Goal: Task Accomplishment & Management: Use online tool/utility

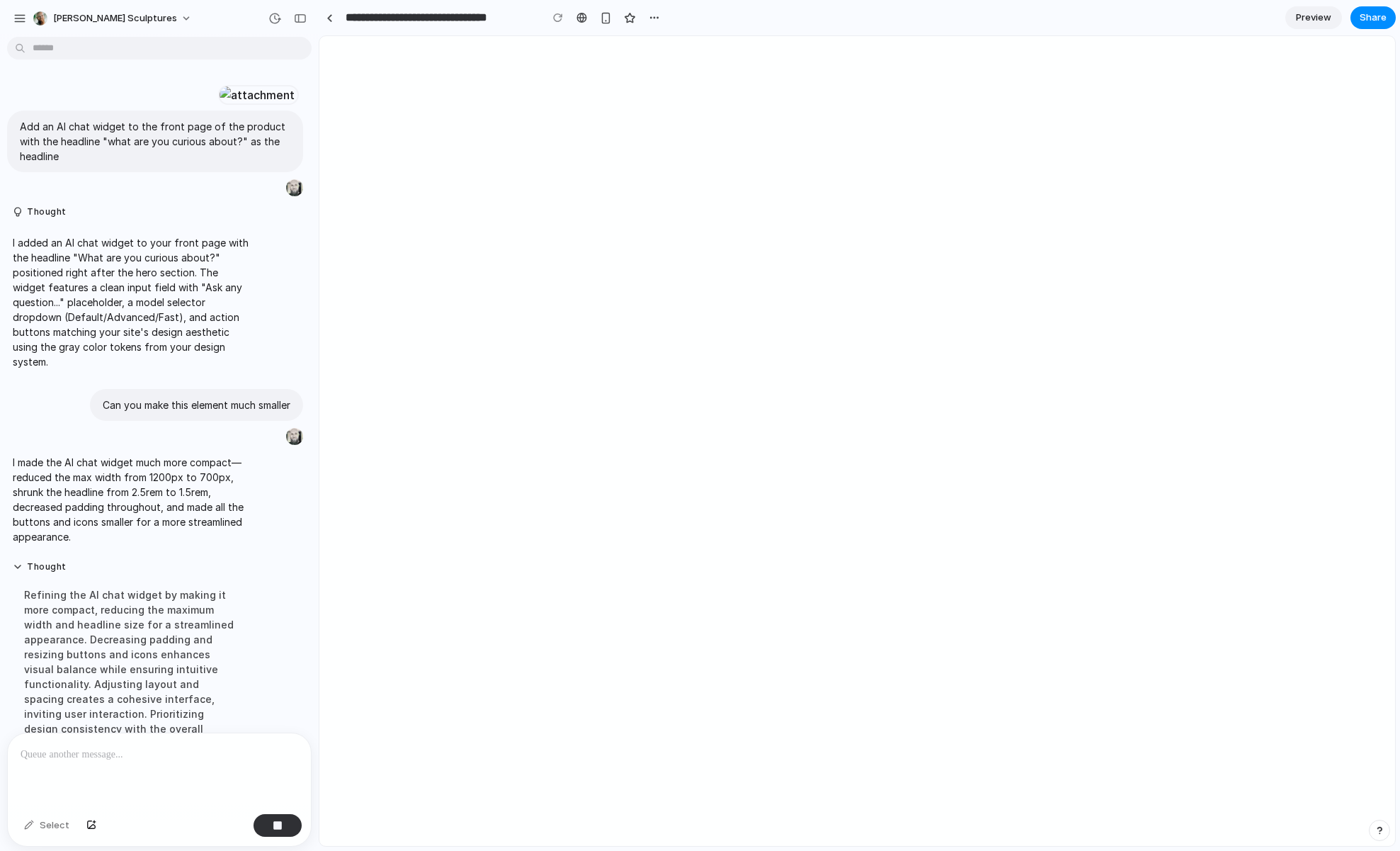
scroll to position [475, 0]
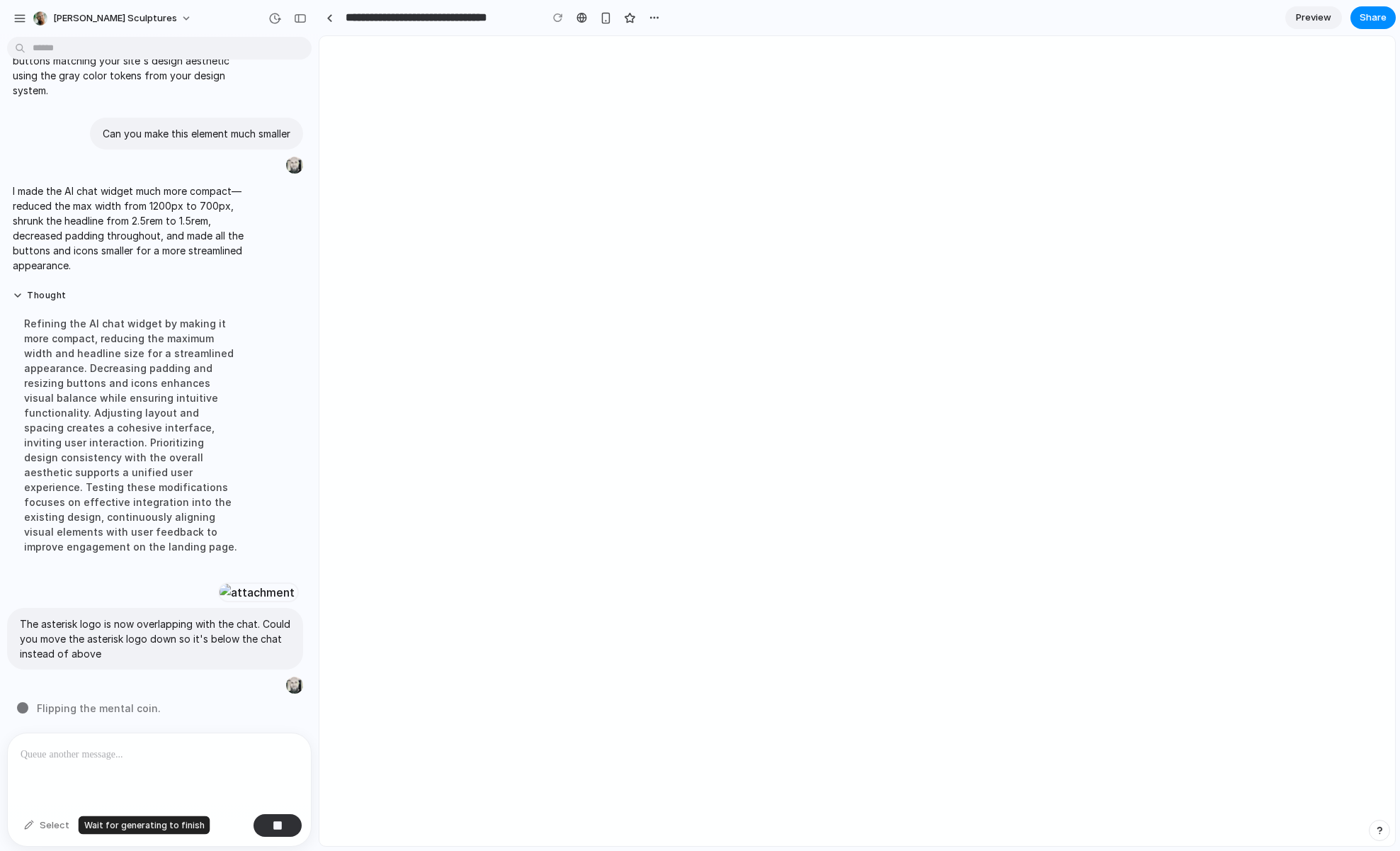
click at [51, 824] on div "Select" at bounding box center [46, 825] width 59 height 23
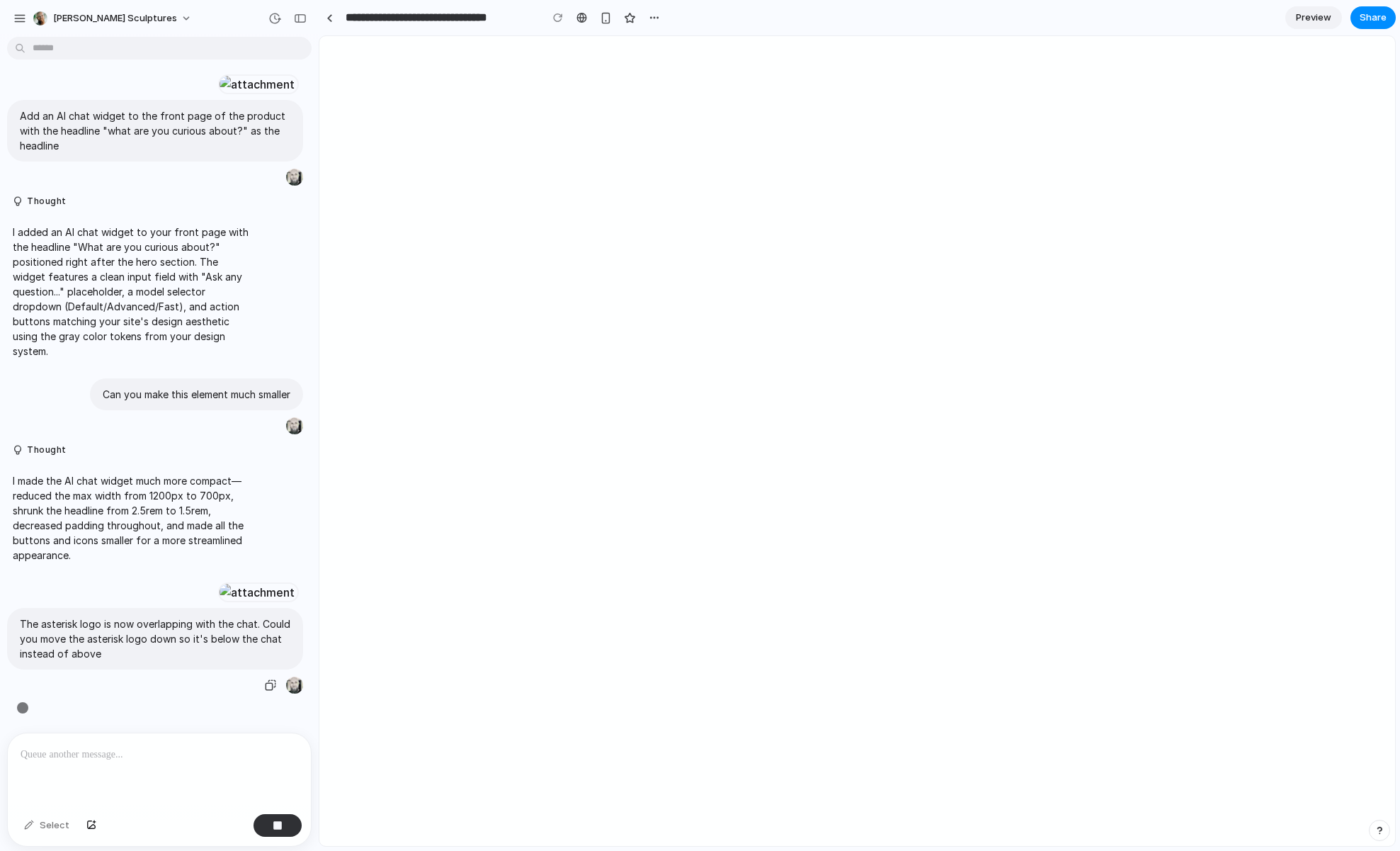
scroll to position [317, 0]
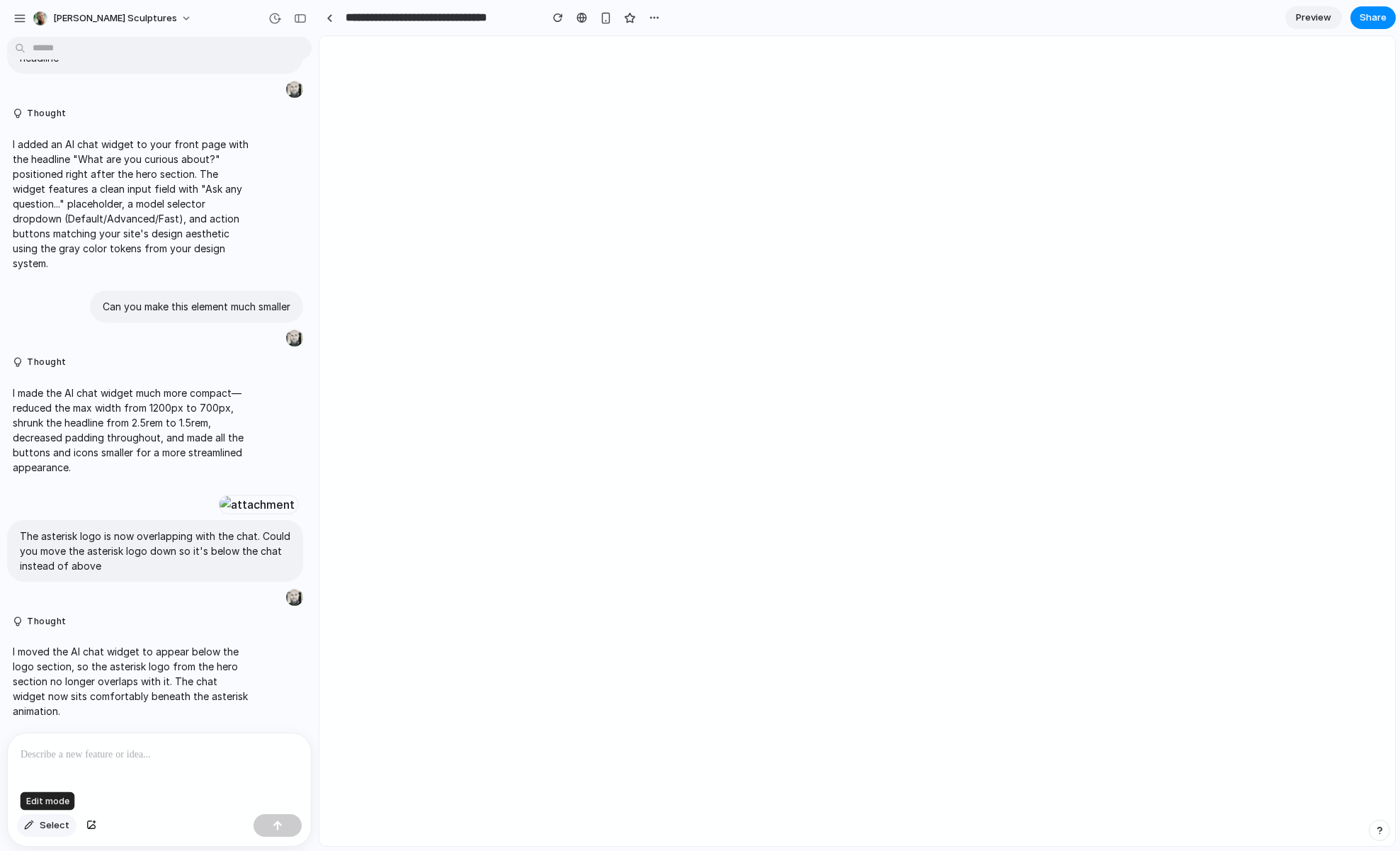
click at [35, 823] on button "Select" at bounding box center [46, 825] width 59 height 23
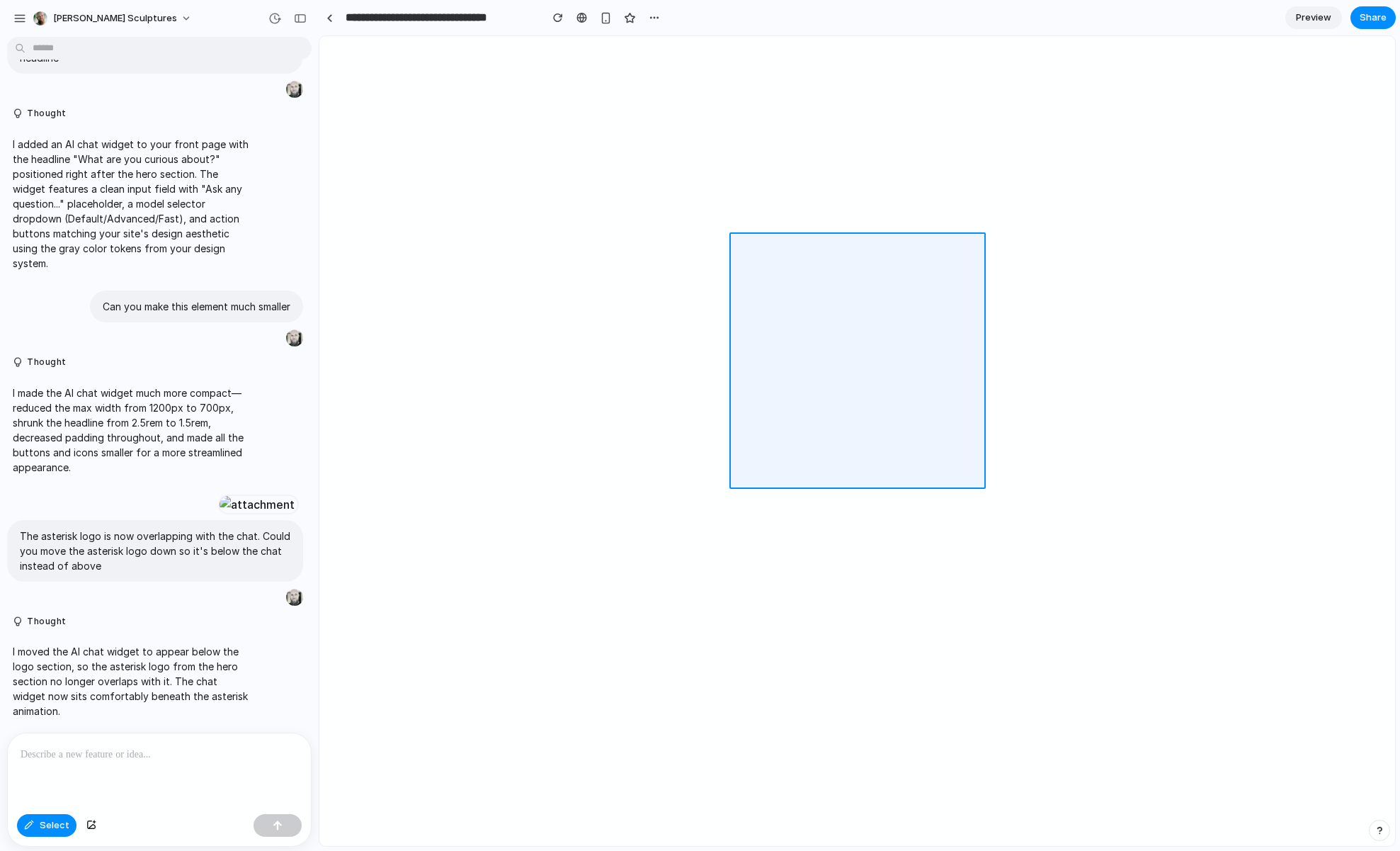
click at [866, 317] on div at bounding box center [857, 441] width 1075 height 809
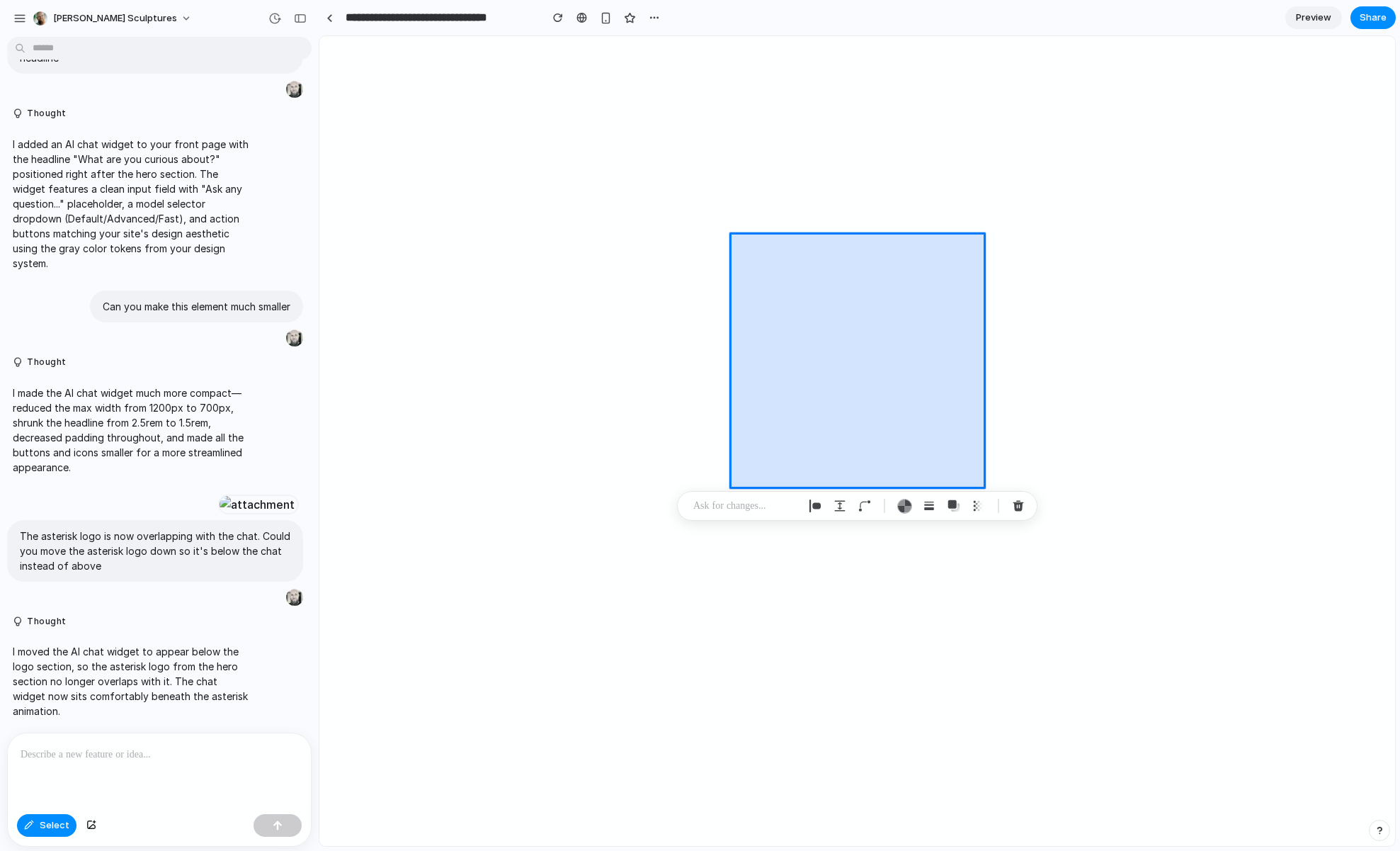
drag, startPoint x: 982, startPoint y: 485, endPoint x: 933, endPoint y: 445, distance: 63.3
click at [933, 445] on div at bounding box center [857, 441] width 1075 height 809
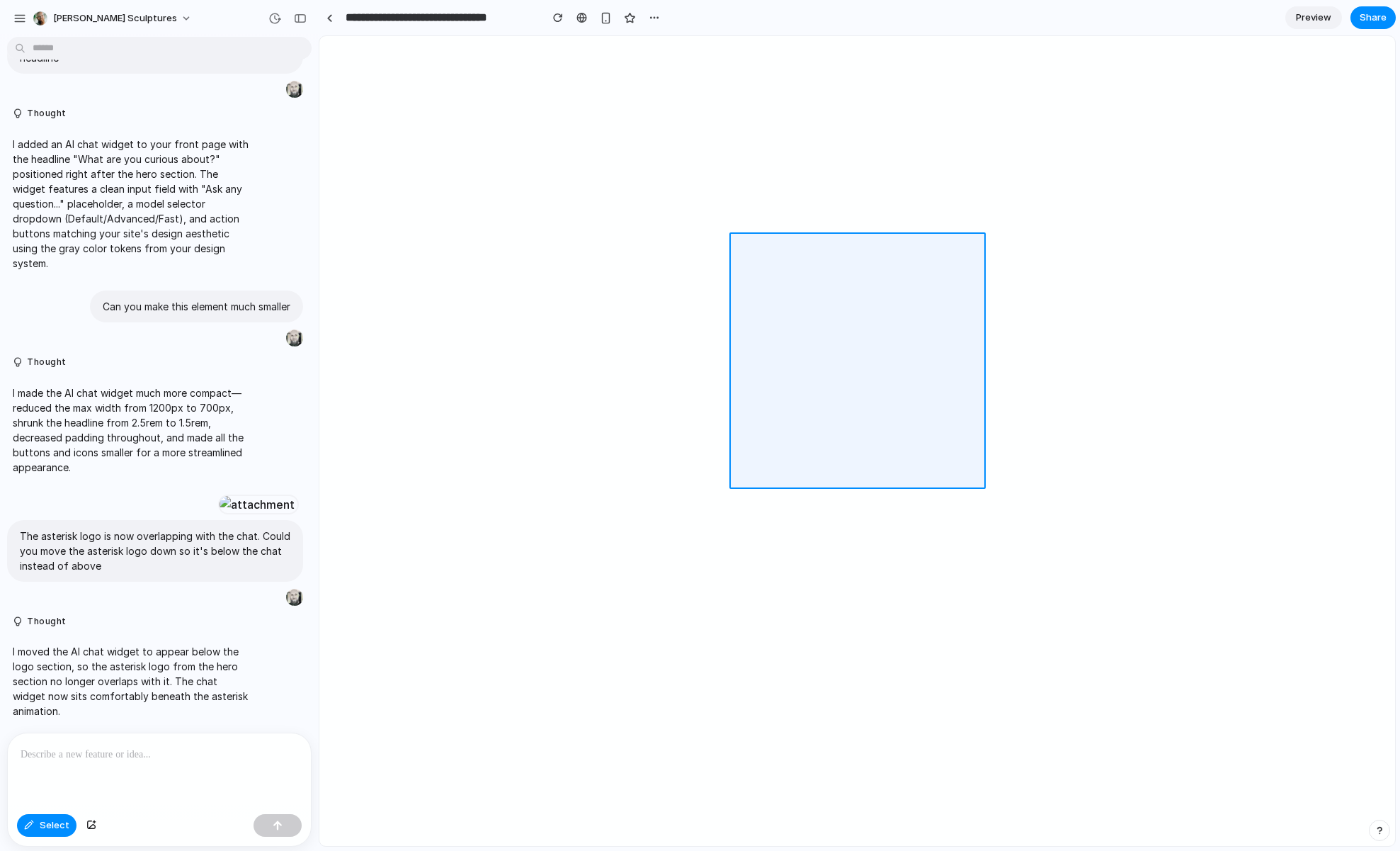
click at [918, 446] on div at bounding box center [857, 441] width 1075 height 809
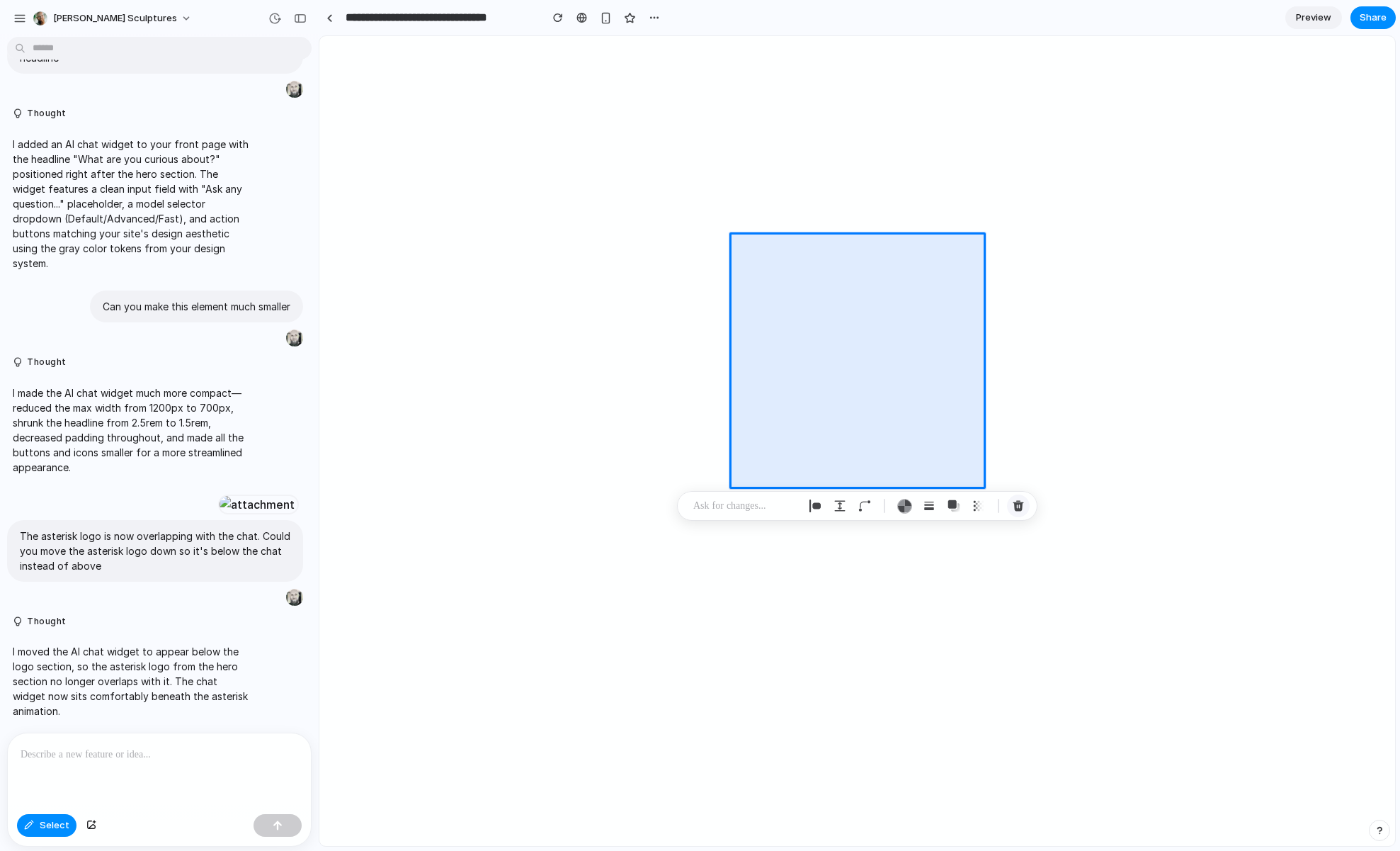
click at [1016, 505] on div "button" at bounding box center [1017, 506] width 13 height 13
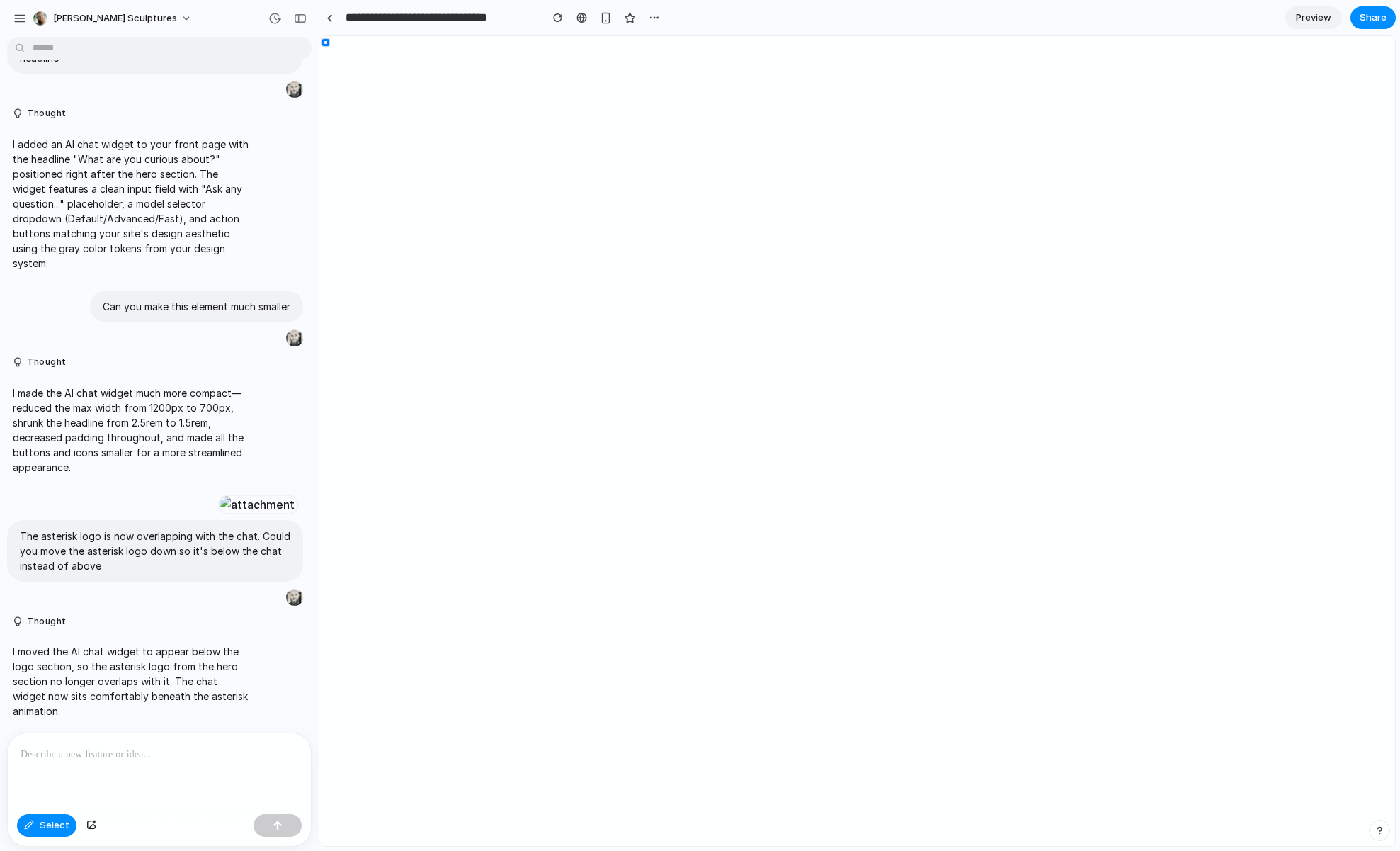
click at [574, 664] on div at bounding box center [857, 441] width 1075 height 809
click at [23, 825] on button "Select" at bounding box center [46, 825] width 59 height 23
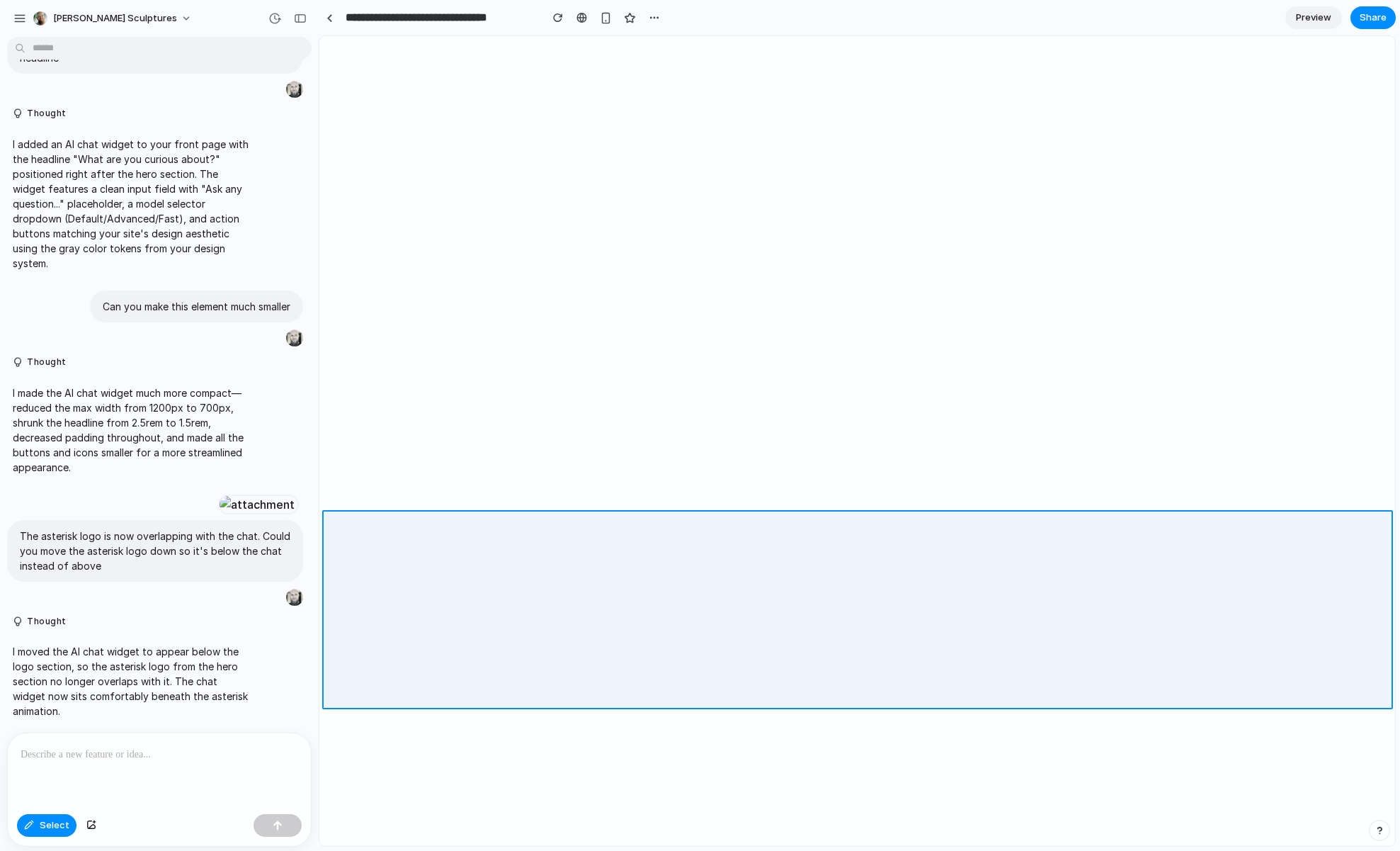
click at [370, 566] on div at bounding box center [857, 441] width 1075 height 809
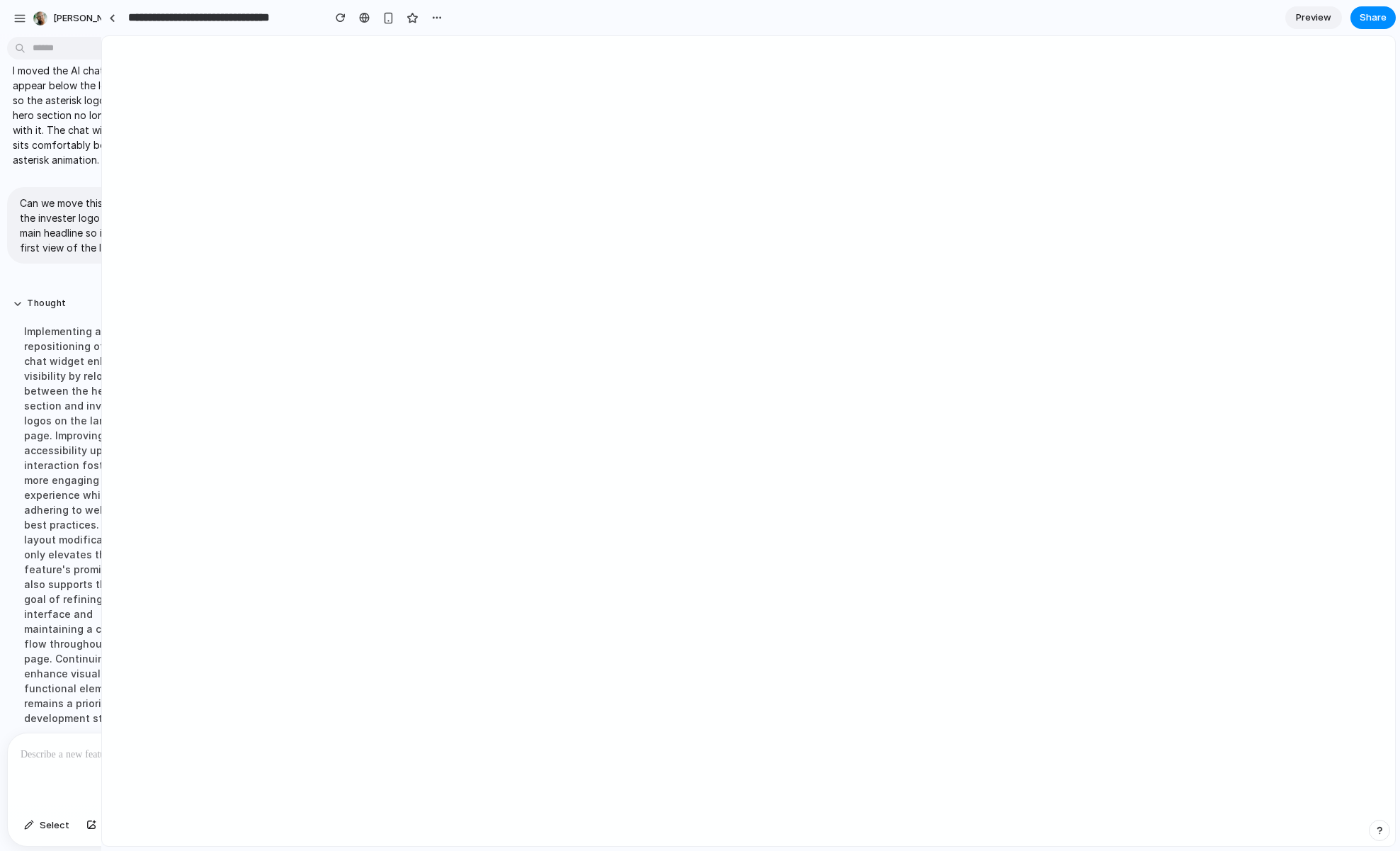
scroll to position [588, 0]
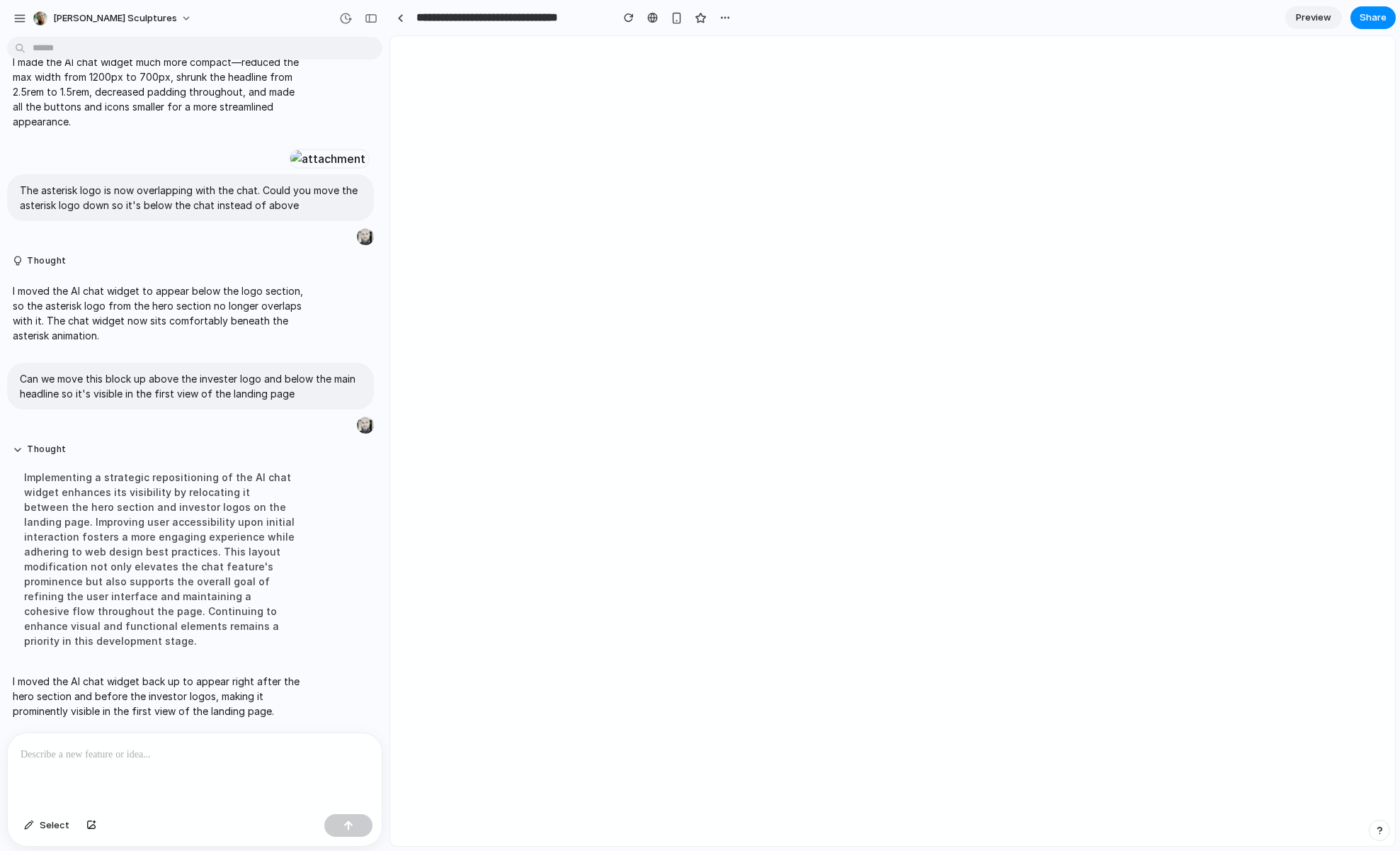
drag, startPoint x: 317, startPoint y: 126, endPoint x: 611, endPoint y: 185, distance: 299.9
